Goal: Task Accomplishment & Management: Complete application form

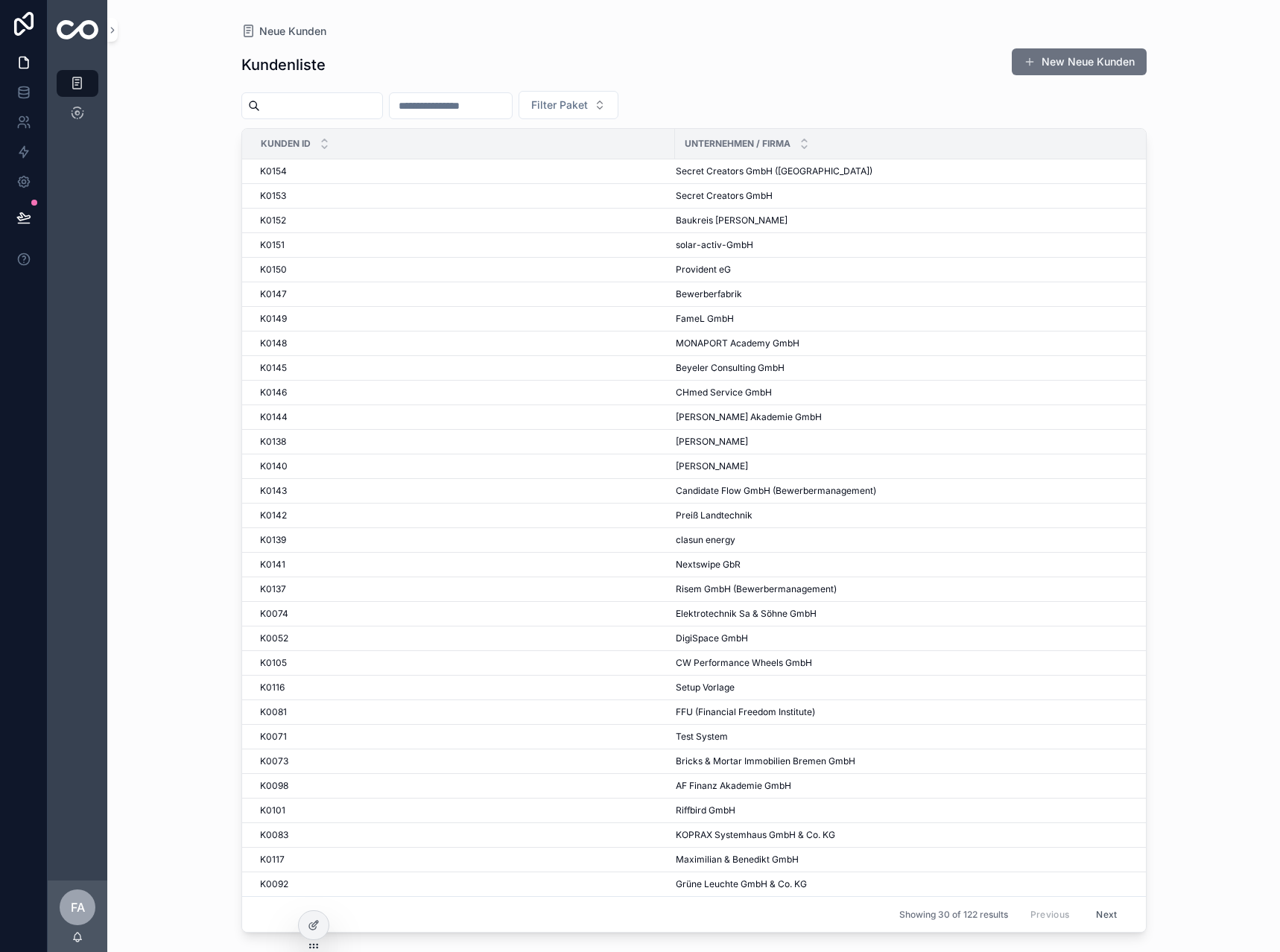
click at [463, 100] on input "scrollable content" at bounding box center [450, 106] width 122 height 21
type input "**"
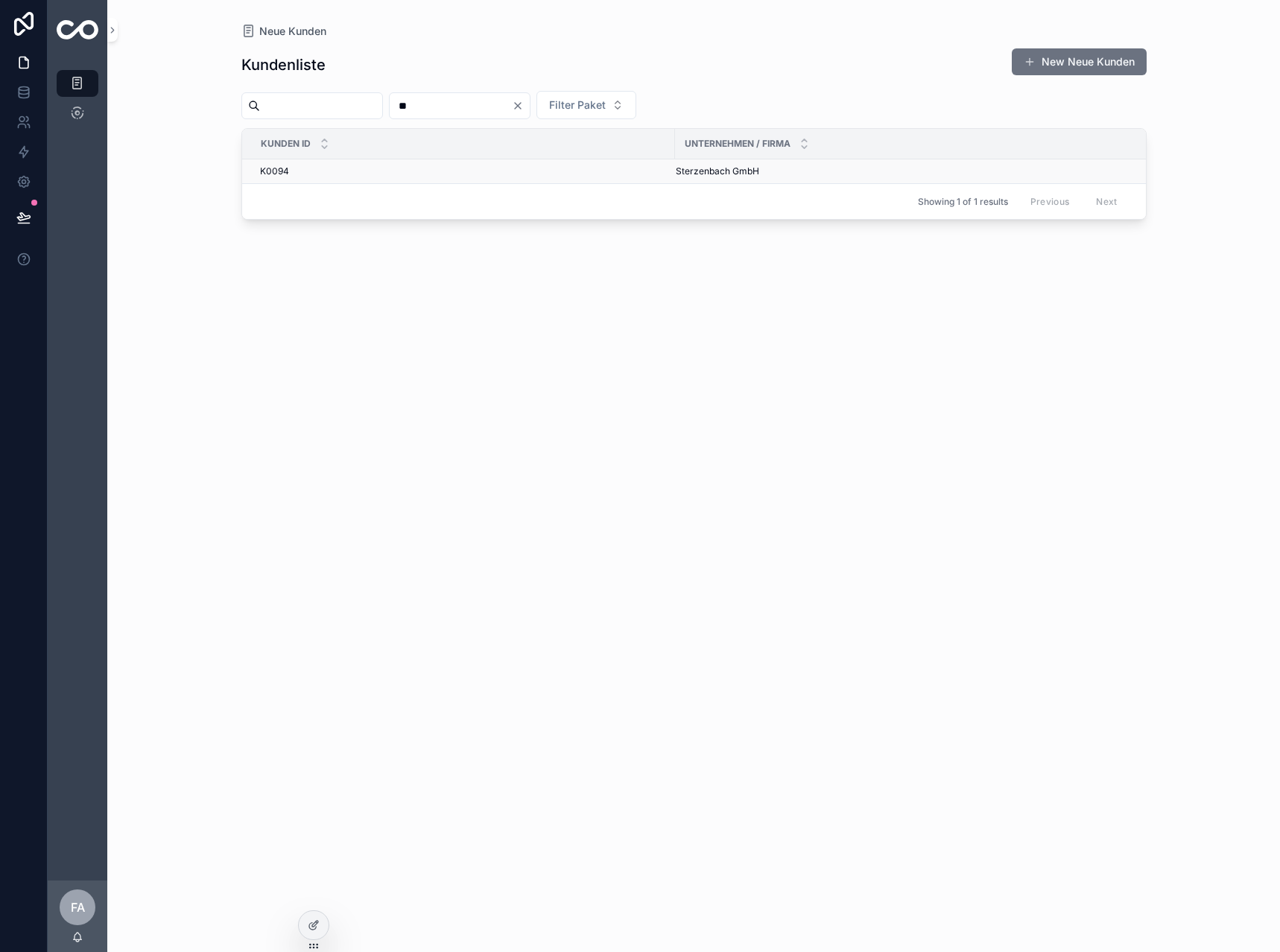
click at [295, 170] on div "K0094 K0094" at bounding box center [462, 171] width 406 height 12
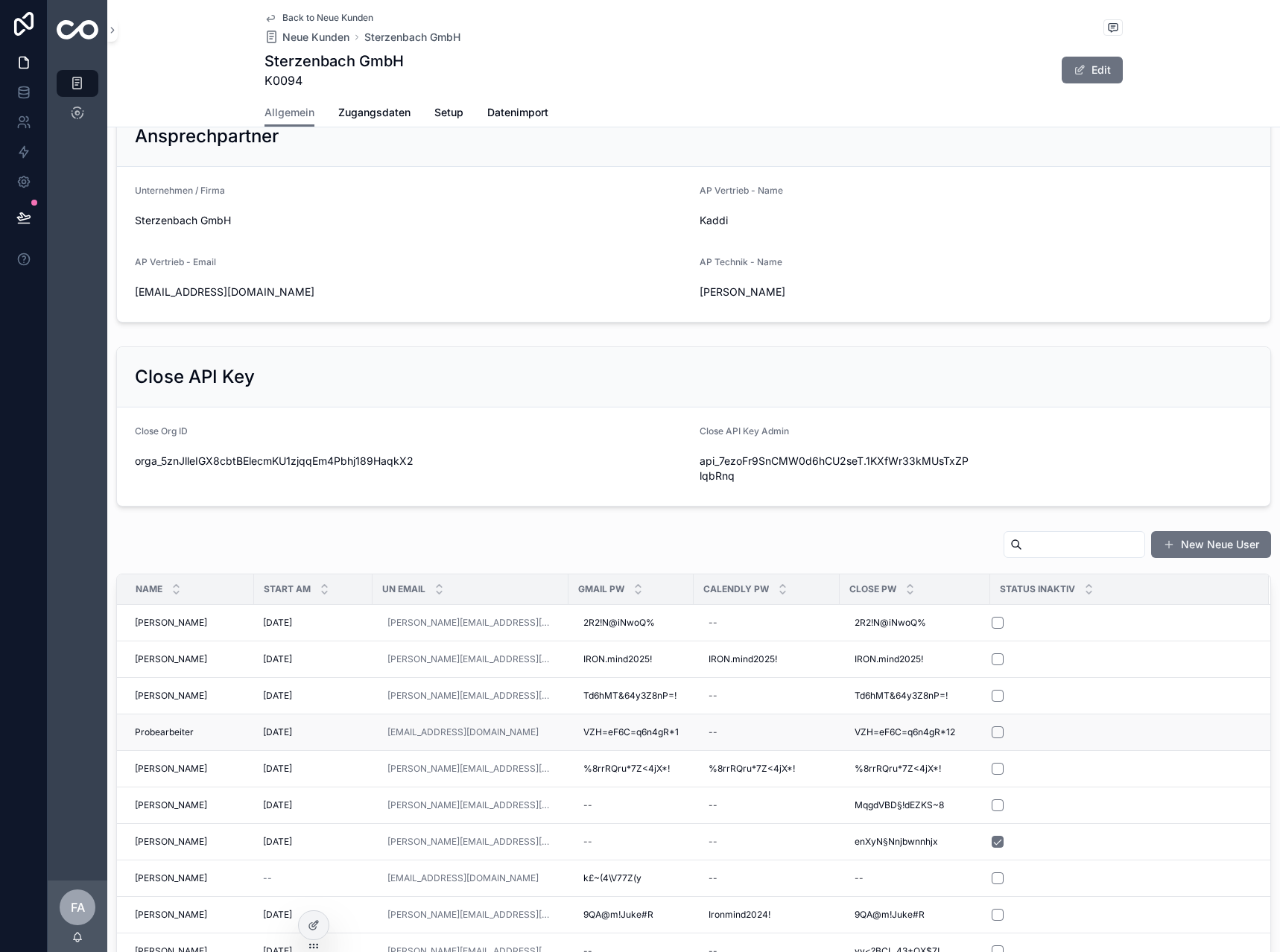
scroll to position [372, 0]
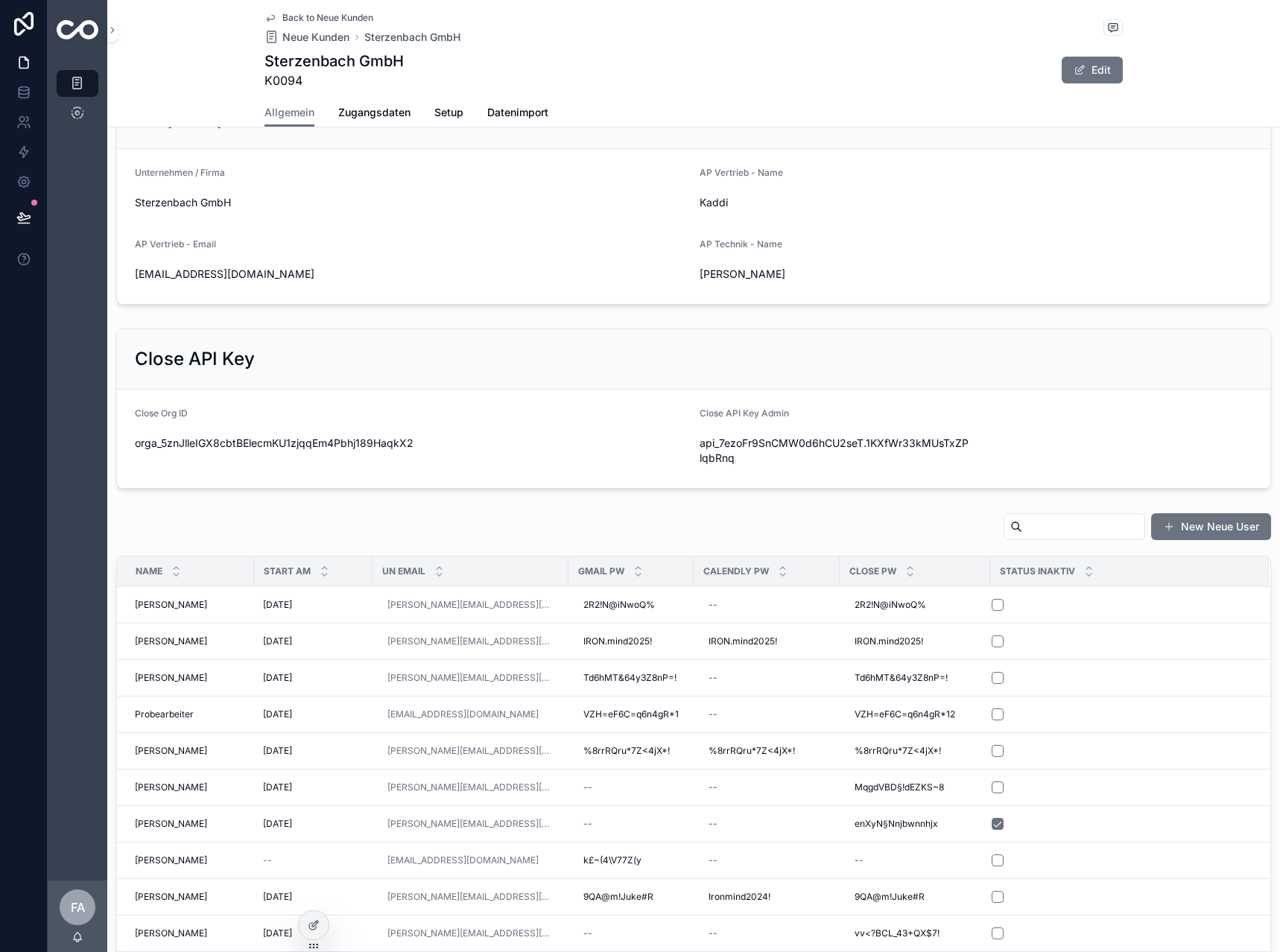
click at [1040, 533] on input "scrollable content" at bounding box center [1083, 526] width 122 height 21
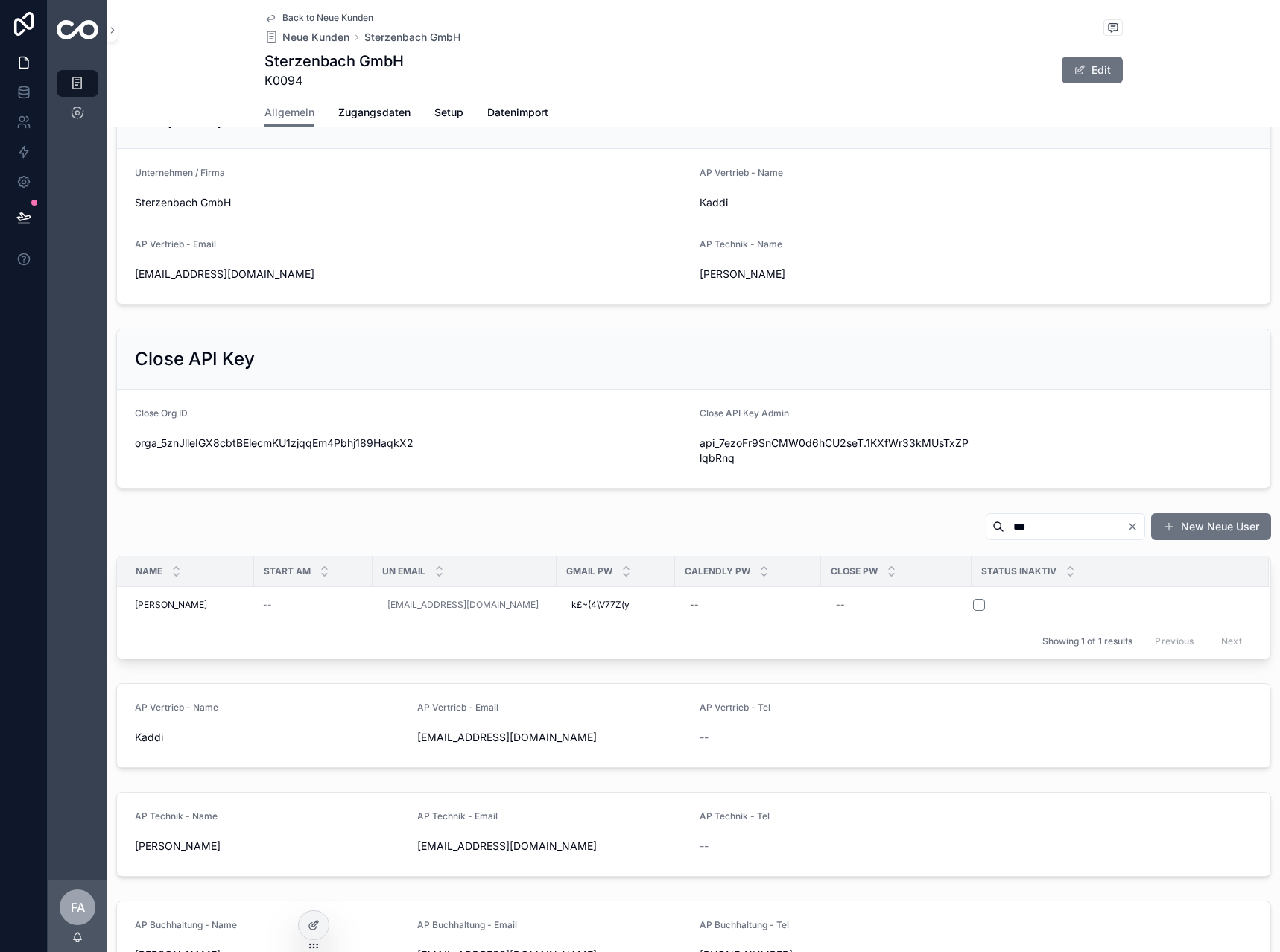
type input "***"
click at [857, 608] on div "--" at bounding box center [896, 605] width 132 height 24
type input "**********"
click at [1110, 598] on form "scrollable content" at bounding box center [1111, 604] width 279 height 13
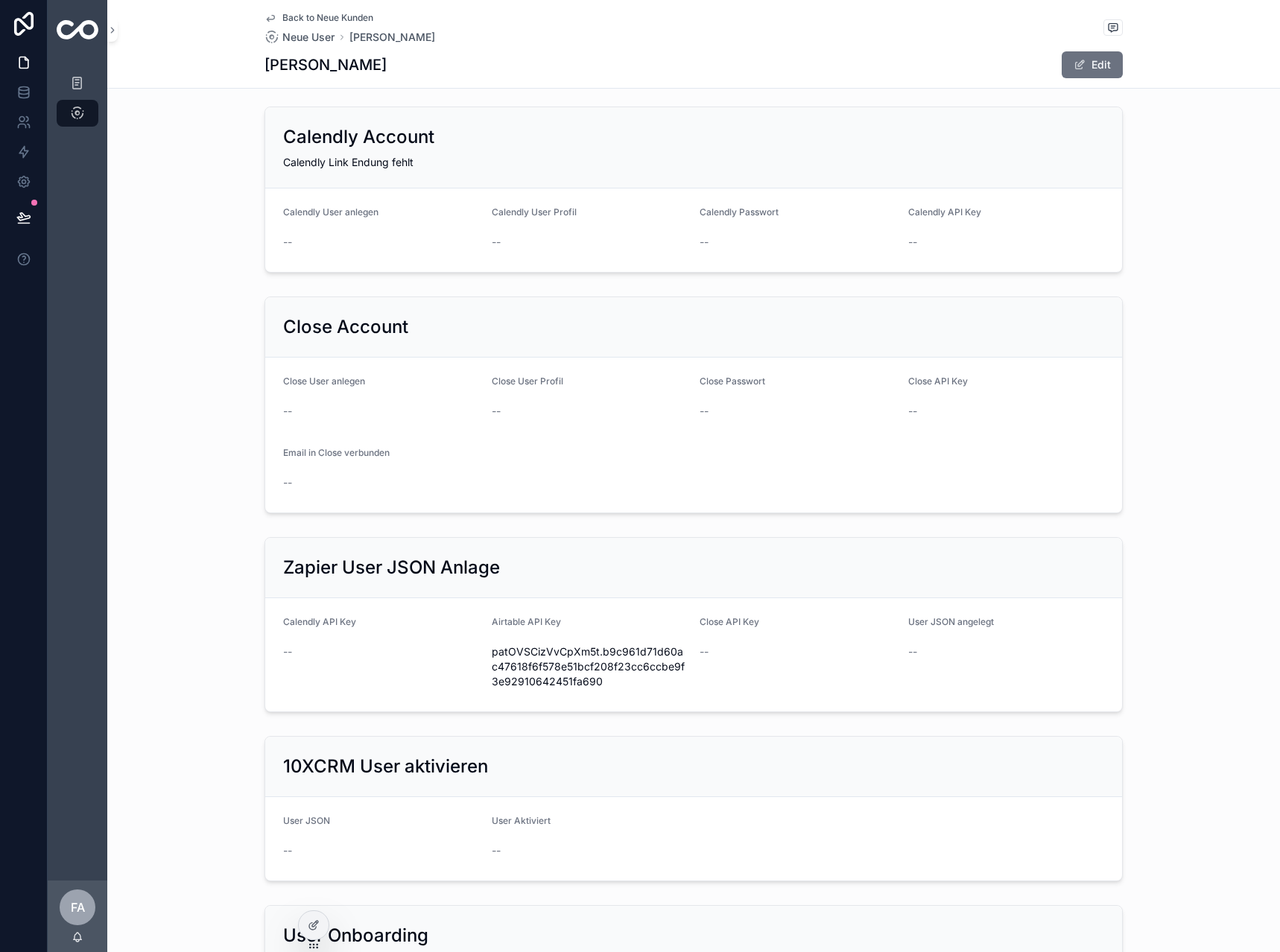
scroll to position [447, 0]
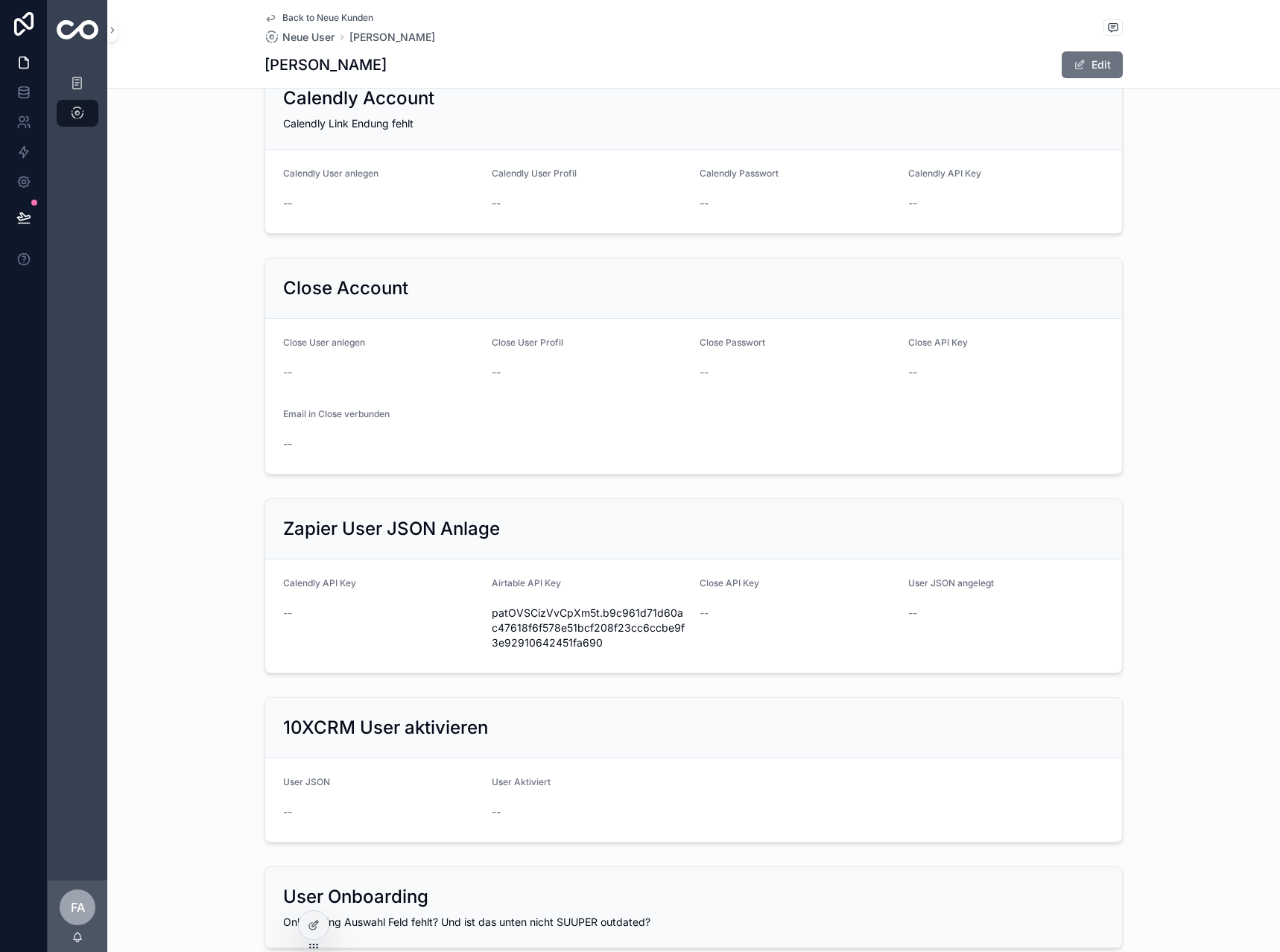
click at [711, 366] on div "--" at bounding box center [797, 372] width 196 height 15
click at [702, 373] on span "--" at bounding box center [704, 372] width 9 height 15
click at [1076, 61] on span "scrollable content" at bounding box center [1079, 65] width 12 height 12
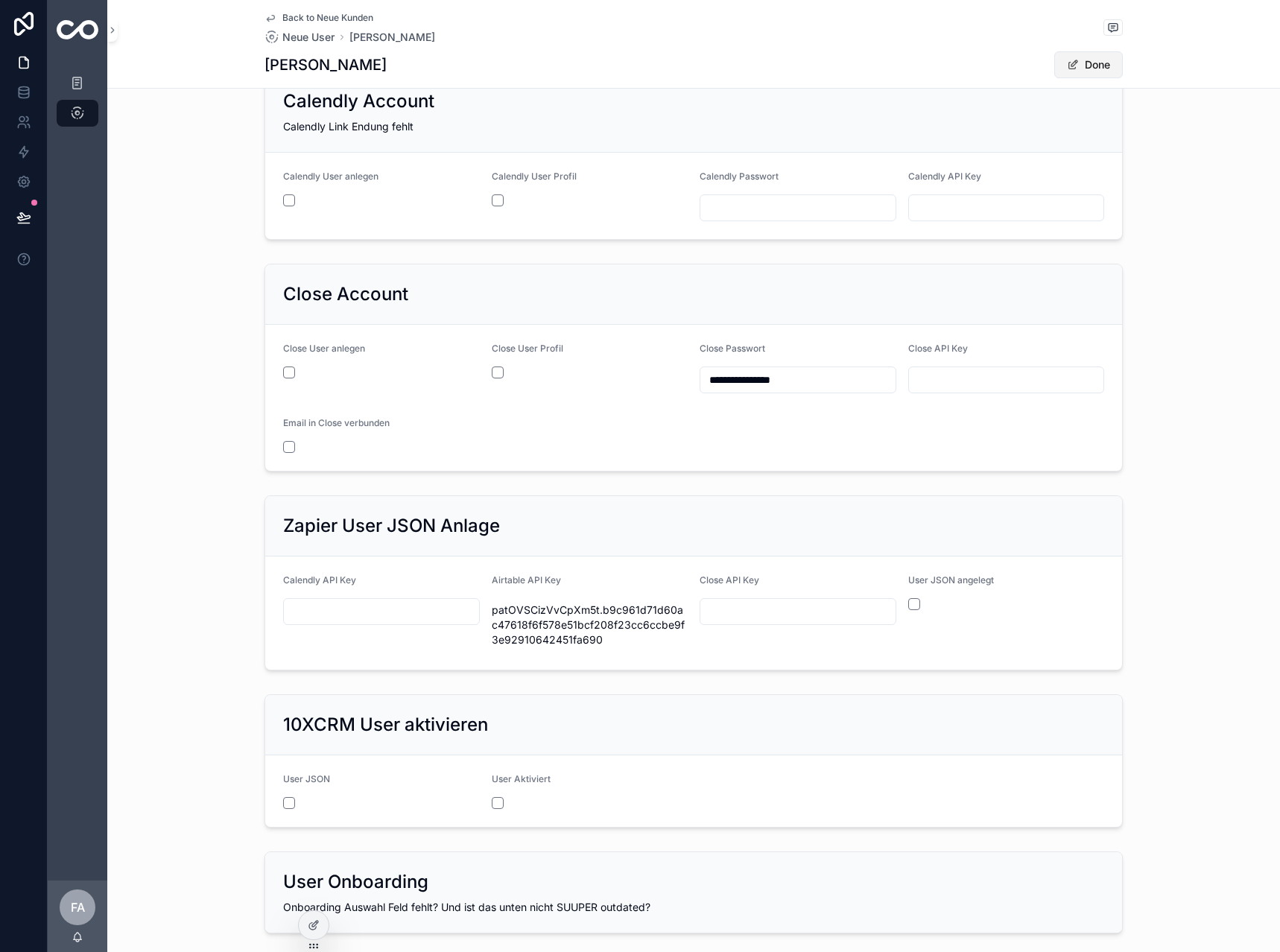
click at [1102, 65] on button "Done" at bounding box center [1088, 64] width 68 height 27
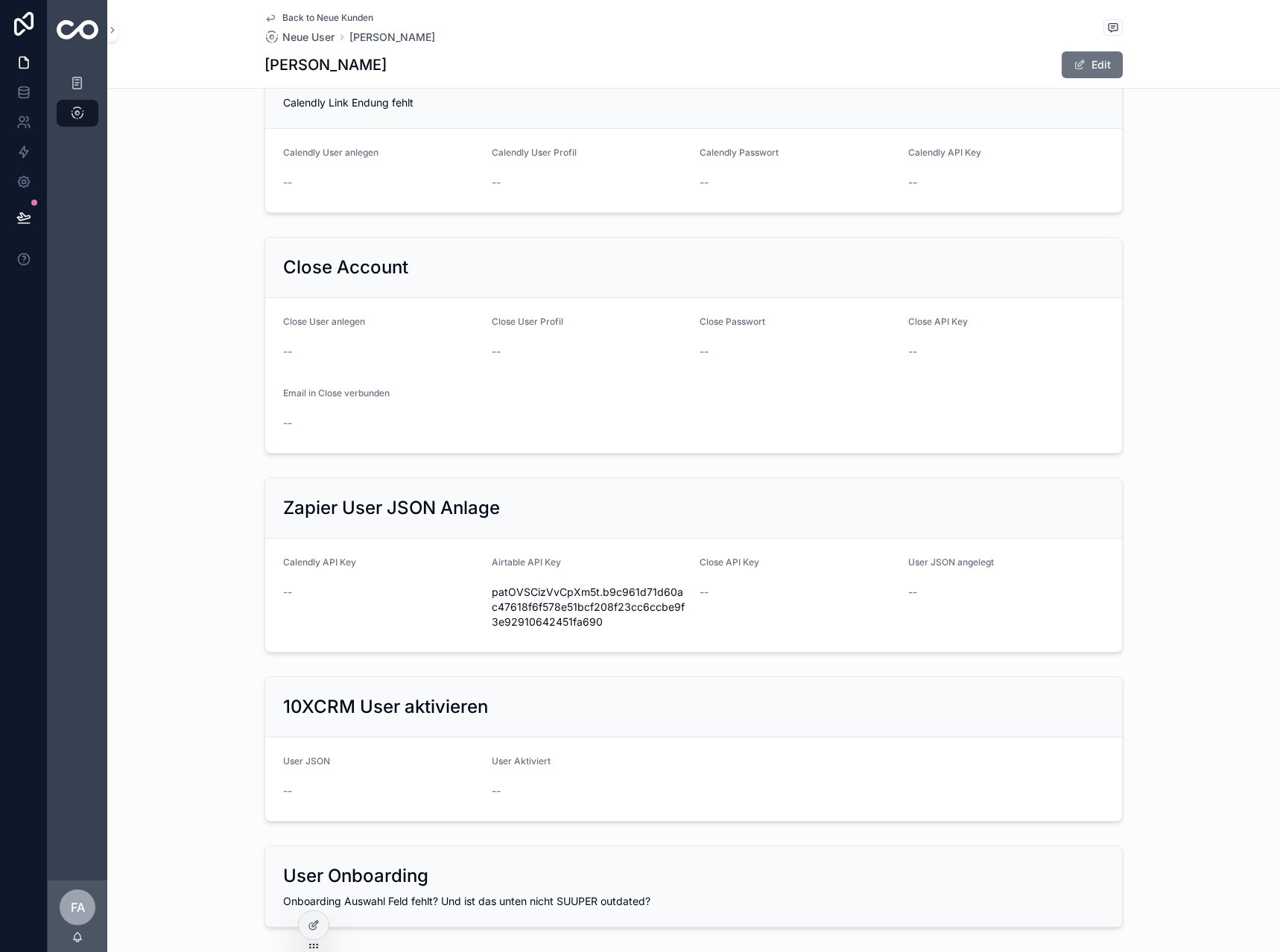
scroll to position [447, 0]
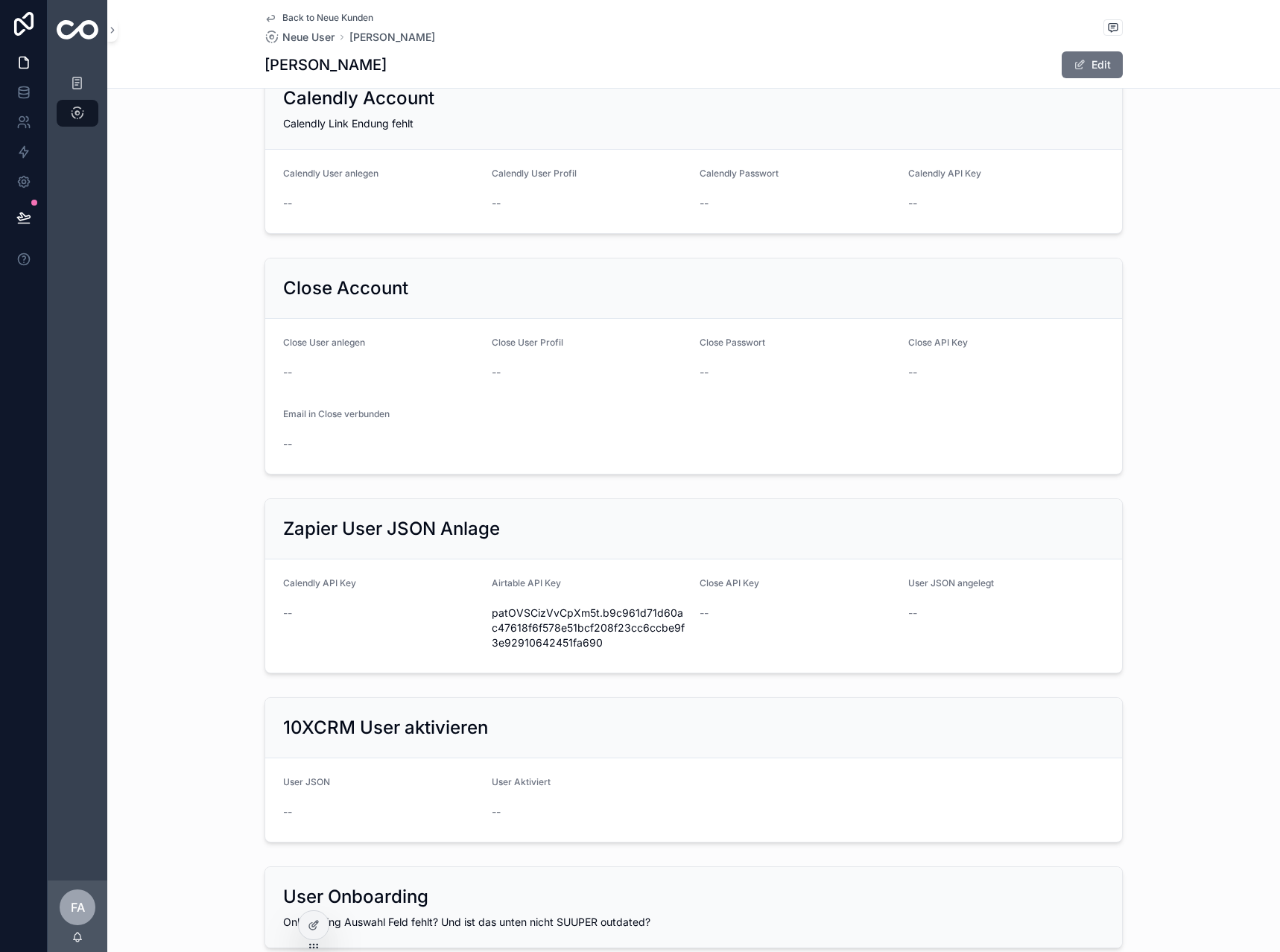
click at [271, 16] on link "Back to Neue Kunden" at bounding box center [319, 18] width 109 height 12
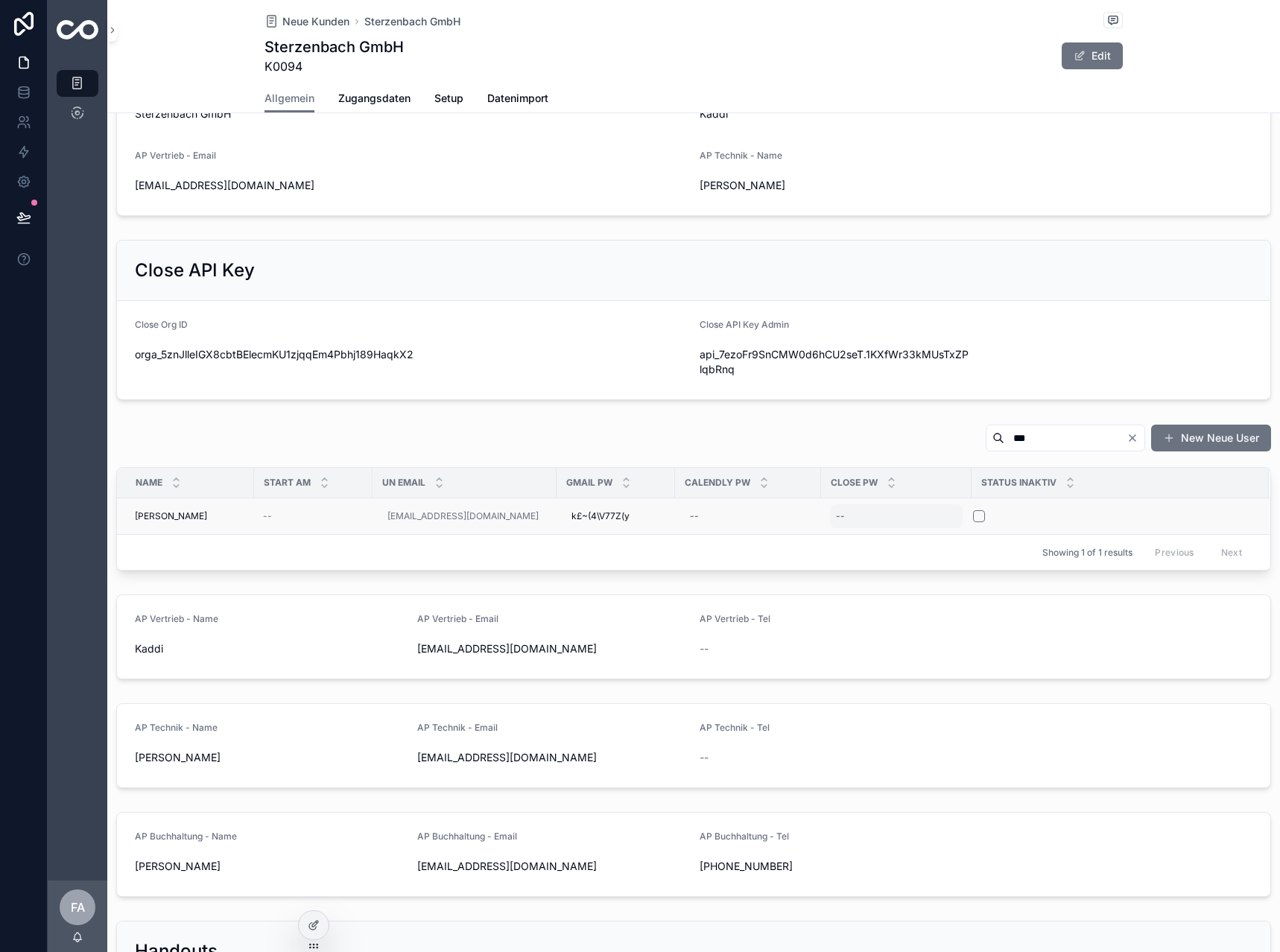
click at [868, 519] on div "--" at bounding box center [896, 517] width 132 height 24
click at [1019, 534] on icon "scrollable content" at bounding box center [1019, 537] width 12 height 12
